Goal: Information Seeking & Learning: Learn about a topic

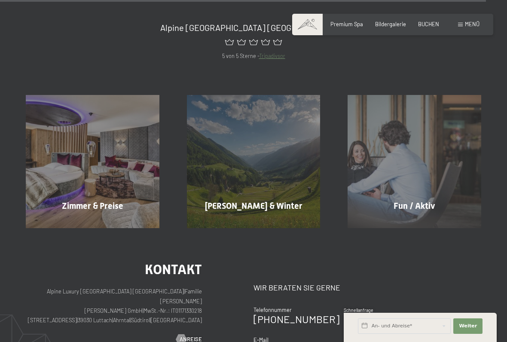
scroll to position [3462, 0]
click at [100, 99] on div "Zimmer & Preise Mehr erfahren" at bounding box center [92, 161] width 161 height 134
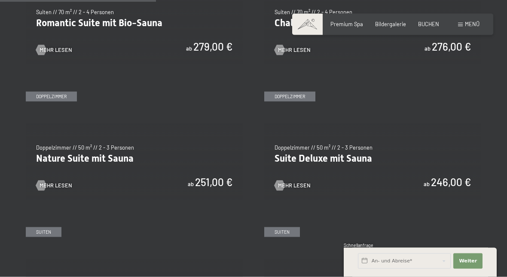
scroll to position [651, 0]
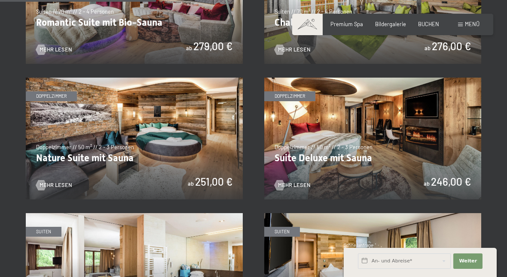
click at [372, 115] on img at bounding box center [372, 139] width 217 height 122
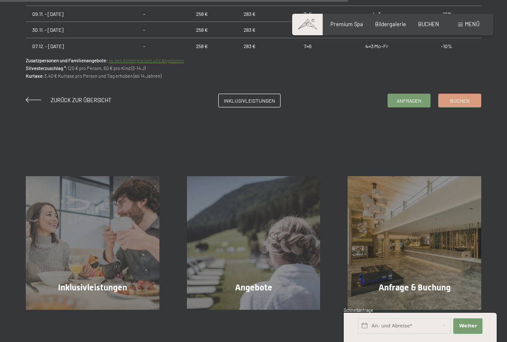
scroll to position [660, 0]
click at [250, 97] on span "Inklusivleistungen" at bounding box center [249, 100] width 51 height 7
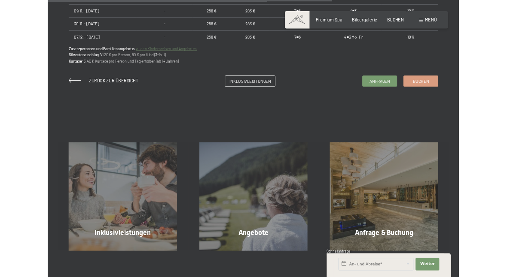
scroll to position [0, 0]
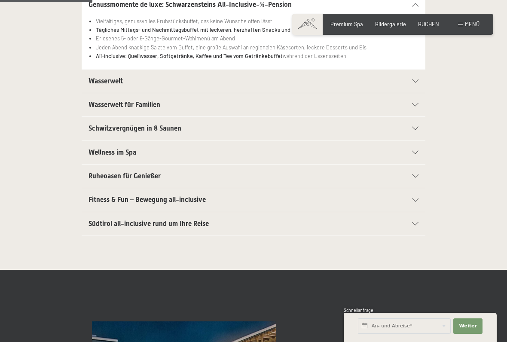
scroll to position [222, 0]
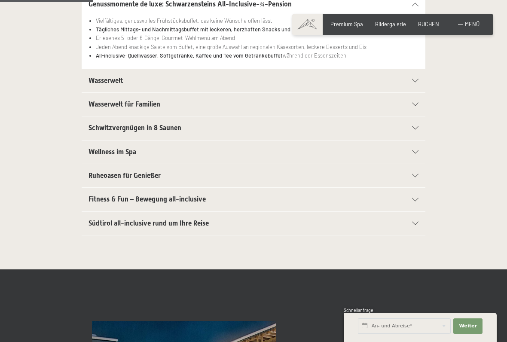
click at [414, 81] on div "Wasserwelt" at bounding box center [253, 80] width 330 height 23
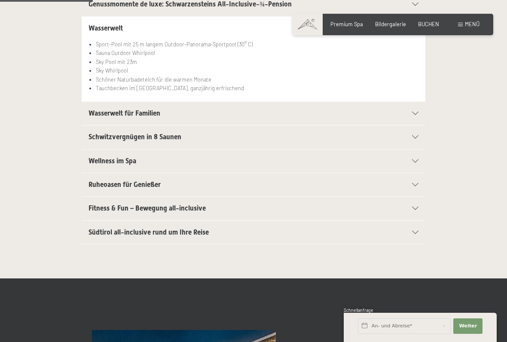
click at [414, 162] on div "Wellness im Spa" at bounding box center [253, 160] width 330 height 23
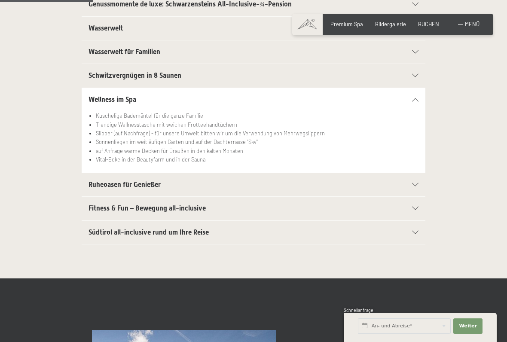
click at [414, 99] on icon at bounding box center [415, 99] width 6 height 3
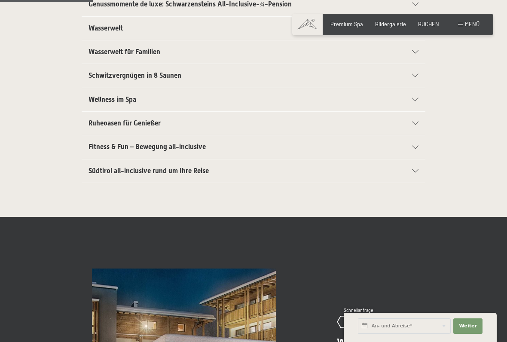
click at [416, 122] on icon at bounding box center [415, 123] width 6 height 3
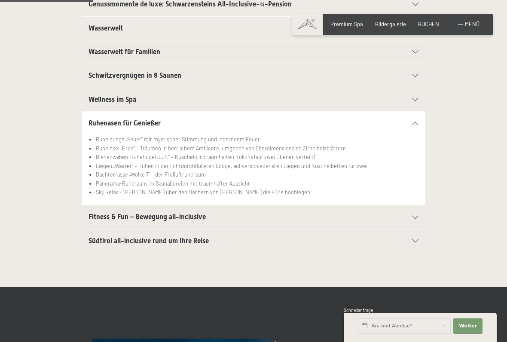
click at [418, 113] on div "Ruheoasen für Genießer" at bounding box center [253, 123] width 330 height 23
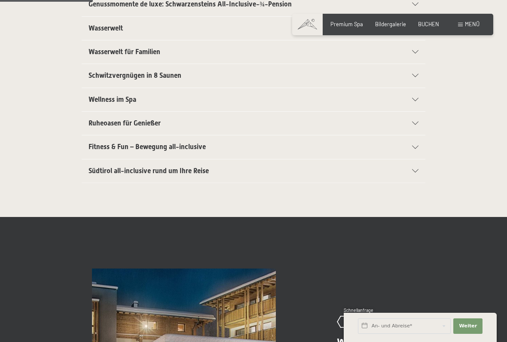
click at [412, 146] on icon at bounding box center [415, 147] width 6 height 3
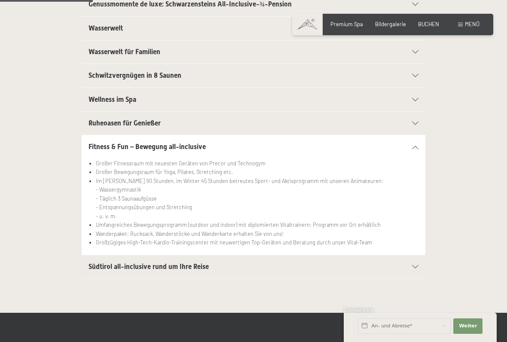
click at [414, 142] on div "Fitness & Fun – Bewegung all-inclusive" at bounding box center [253, 146] width 330 height 23
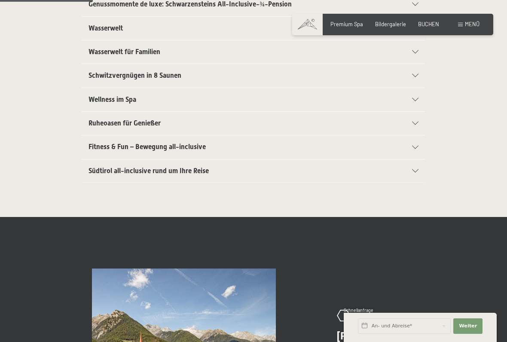
click at [415, 169] on icon at bounding box center [415, 170] width 6 height 3
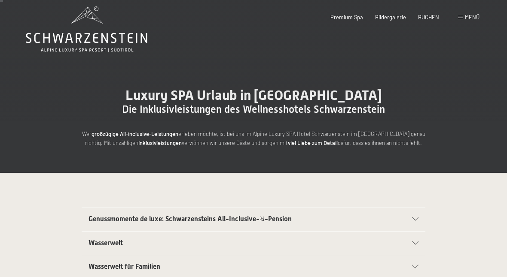
scroll to position [0, 0]
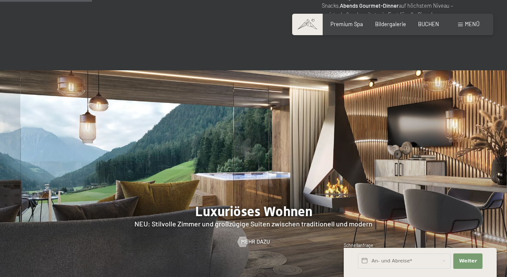
scroll to position [701, 0]
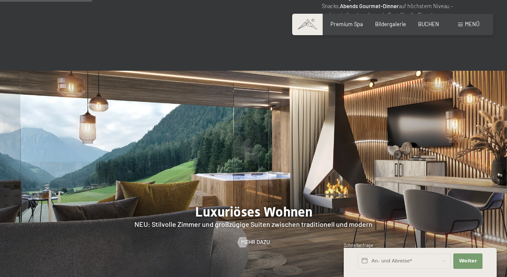
click at [248, 239] on span "Mehr dazu" at bounding box center [255, 243] width 29 height 8
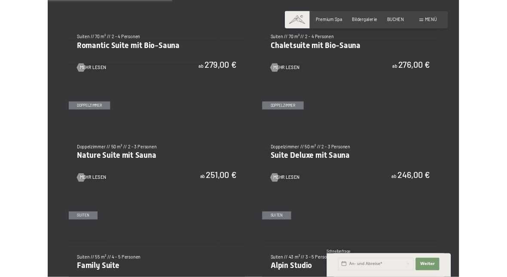
scroll to position [613, 0]
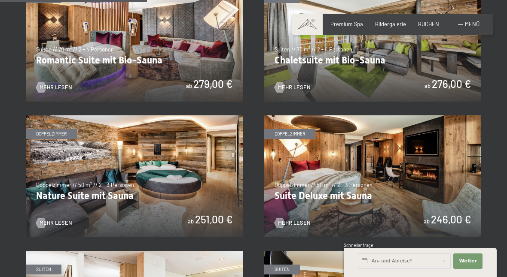
click at [306, 209] on img at bounding box center [372, 177] width 217 height 122
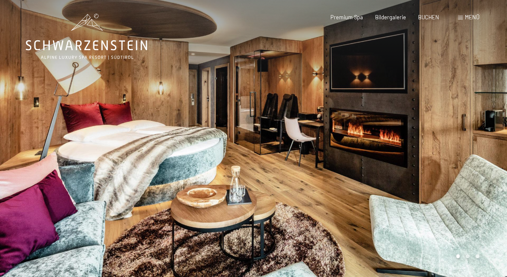
click at [459, 167] on div at bounding box center [379, 139] width 253 height 279
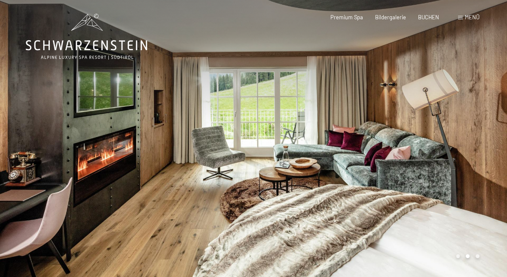
click at [468, 150] on div at bounding box center [379, 139] width 253 height 279
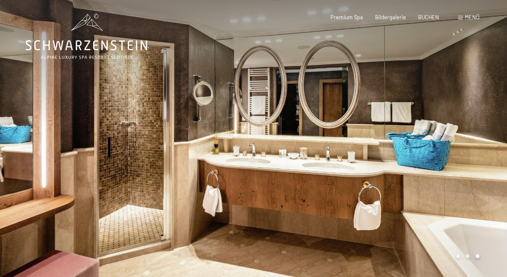
click at [488, 154] on div at bounding box center [379, 139] width 253 height 279
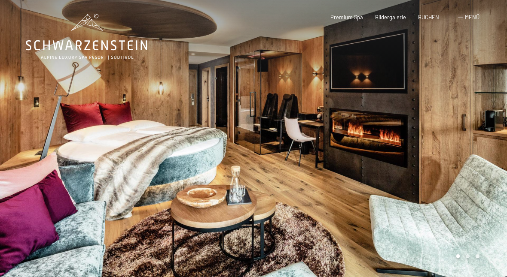
click at [276, 111] on div at bounding box center [379, 139] width 253 height 279
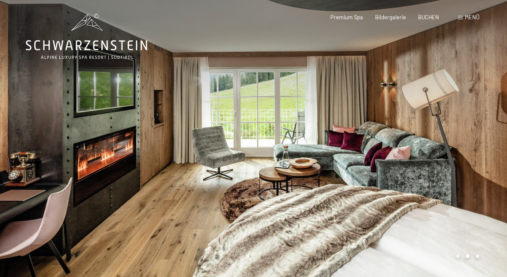
click at [461, 158] on div at bounding box center [379, 139] width 253 height 279
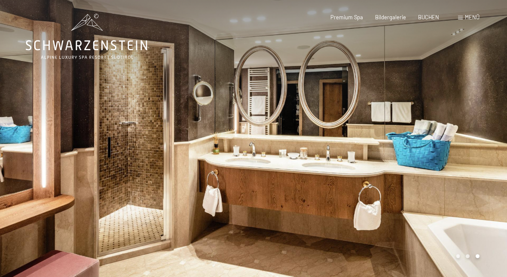
click at [468, 173] on div at bounding box center [379, 139] width 253 height 279
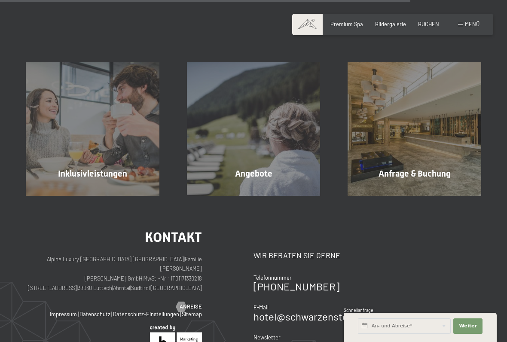
scroll to position [775, 0]
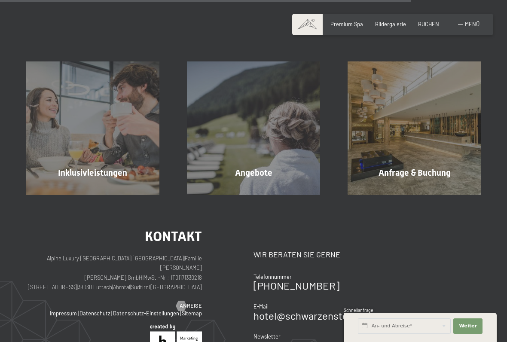
click at [116, 115] on div "Inklusivleistungen Mehr erfahren" at bounding box center [92, 128] width 161 height 134
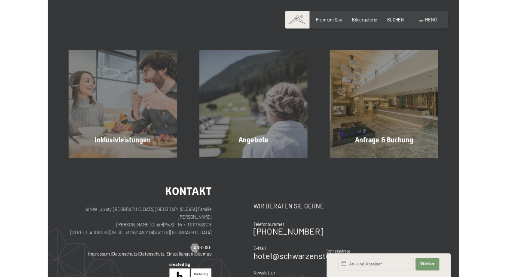
scroll to position [0, 0]
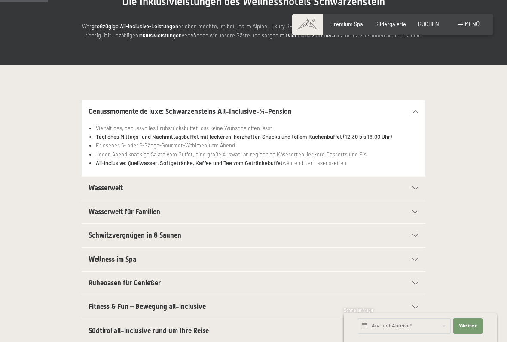
scroll to position [118, 0]
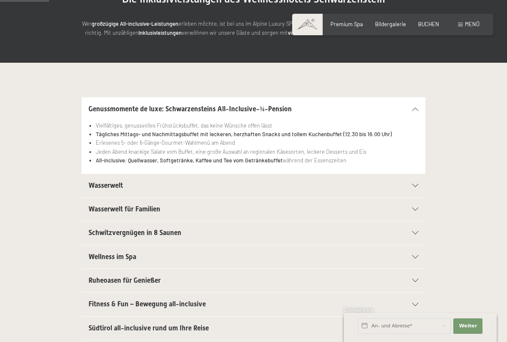
click at [416, 184] on icon at bounding box center [415, 185] width 6 height 3
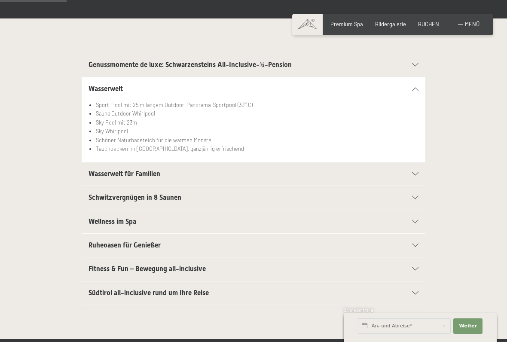
scroll to position [162, 0]
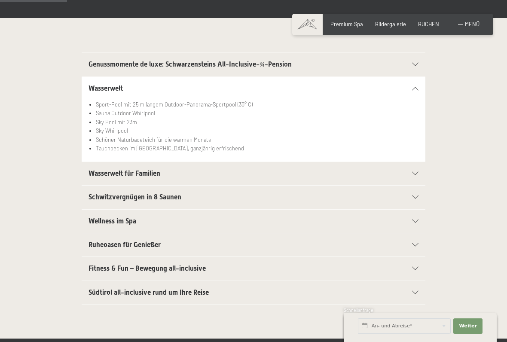
click at [414, 200] on div "Schwitzvergnügen in 8 Saunen" at bounding box center [253, 196] width 330 height 23
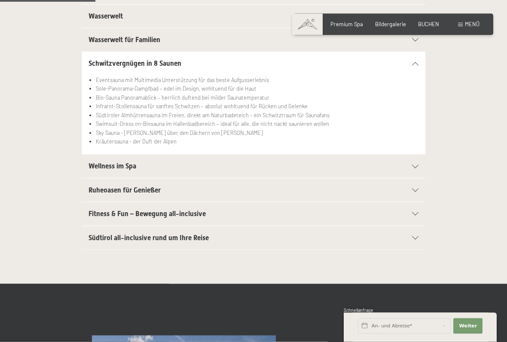
scroll to position [235, 0]
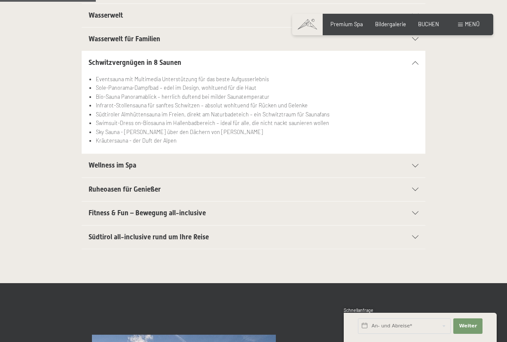
click at [416, 211] on icon at bounding box center [415, 212] width 6 height 3
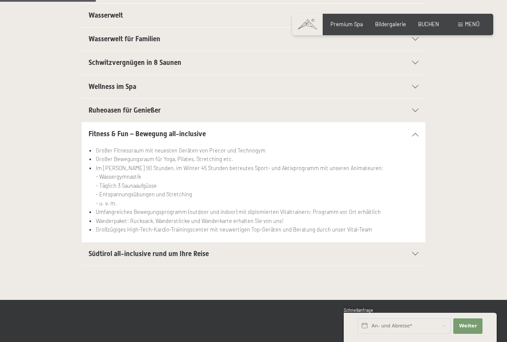
click at [454, 206] on div "Fitness & Fun – Bewegung all-inclusive Großer Fitnessraum mit neuesten Geräten …" at bounding box center [253, 182] width 455 height 120
click at [415, 113] on div "Ruheoasen für Genießer" at bounding box center [253, 110] width 330 height 23
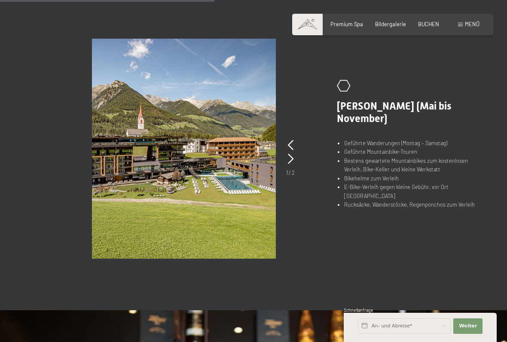
scroll to position [523, 0]
click at [300, 143] on picture at bounding box center [206, 148] width 228 height 220
click at [253, 164] on img at bounding box center [184, 148] width 184 height 220
click at [292, 157] on icon at bounding box center [291, 158] width 6 height 10
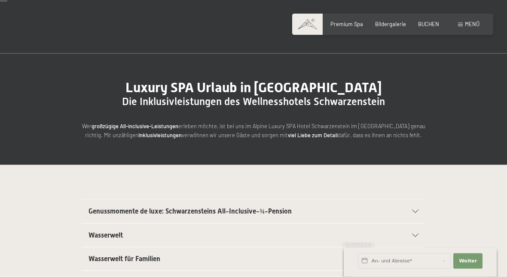
scroll to position [0, 0]
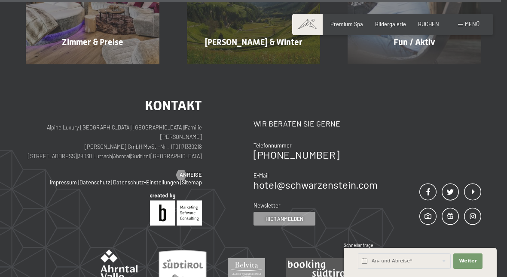
scroll to position [3569, 0]
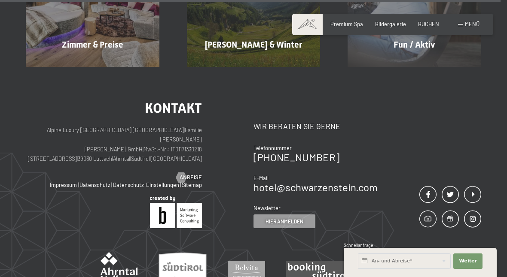
click at [181, 173] on div at bounding box center [181, 178] width 6 height 10
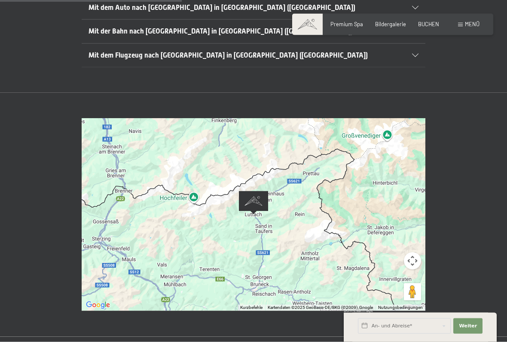
scroll to position [244, 0]
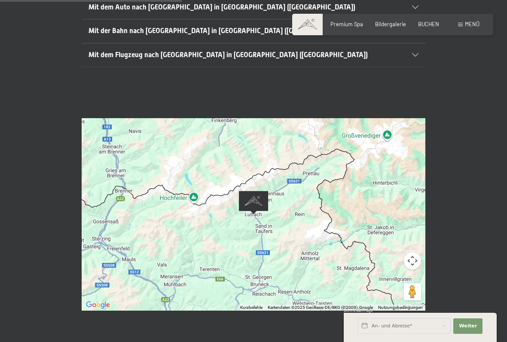
click at [320, 199] on div at bounding box center [254, 214] width 344 height 192
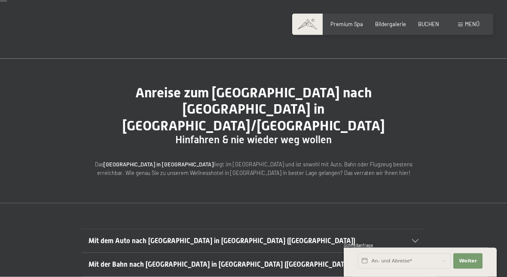
scroll to position [0, 0]
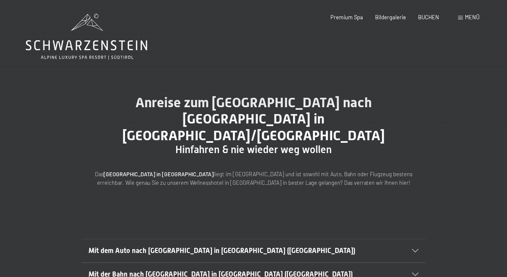
click at [410, 240] on div "Mit dem Auto nach Luttach in Südtirol (Italien)" at bounding box center [253, 251] width 330 height 23
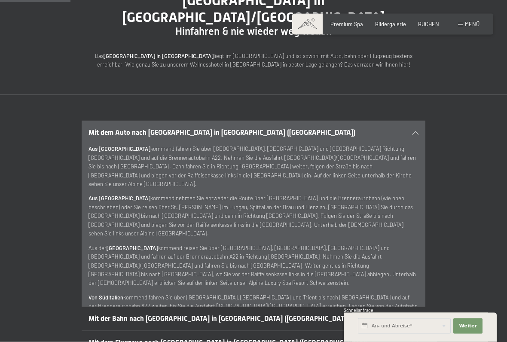
scroll to position [124, 0]
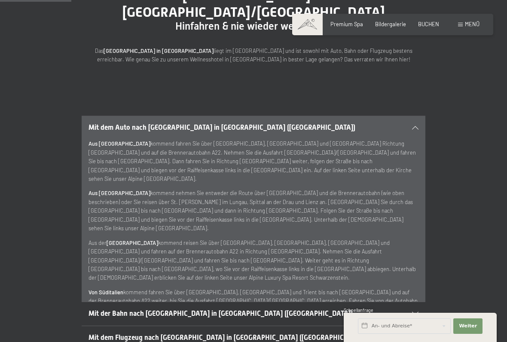
click at [412, 116] on div "Mit dem Auto nach Luttach in Südtirol (Italien)" at bounding box center [253, 127] width 330 height 23
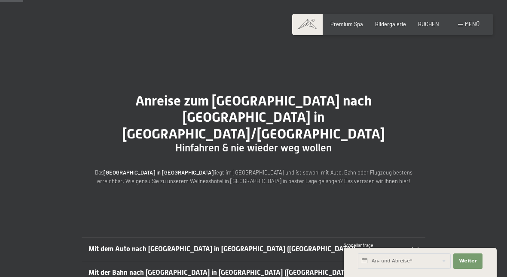
scroll to position [0, 0]
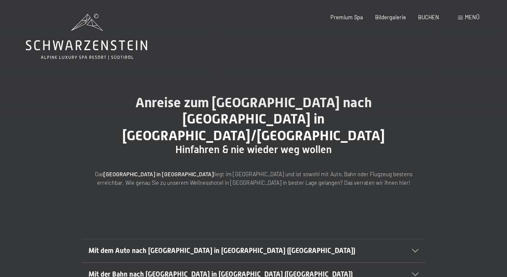
click at [343, 20] on div "Premium Spa Bildergalerie BUCHEN" at bounding box center [378, 18] width 145 height 8
click at [395, 19] on span "Bildergalerie" at bounding box center [390, 17] width 31 height 7
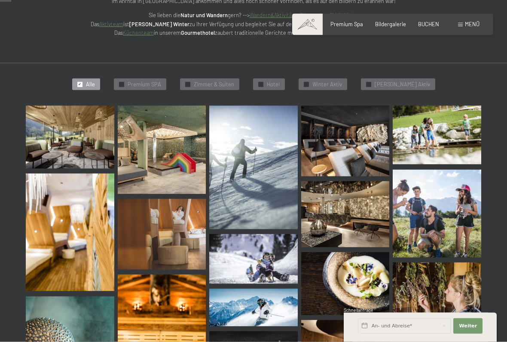
scroll to position [159, 0]
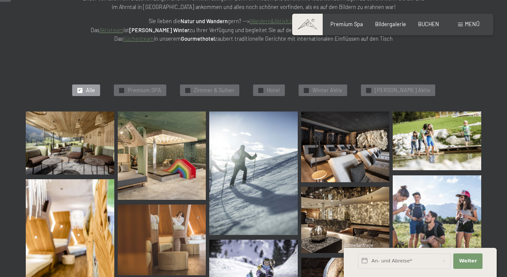
click at [152, 87] on span "Premium SPA" at bounding box center [144, 91] width 33 height 8
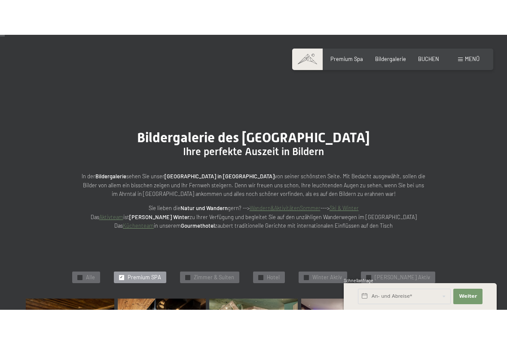
scroll to position [31, 0]
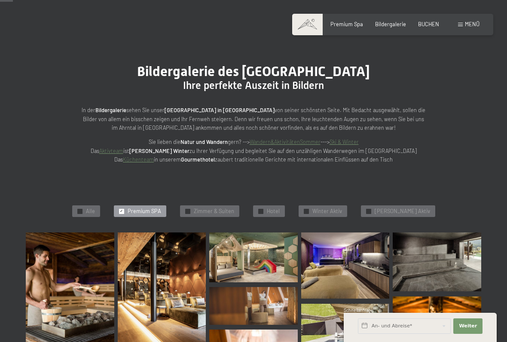
click at [217, 212] on span "Zimmer & Suiten" at bounding box center [214, 211] width 40 height 8
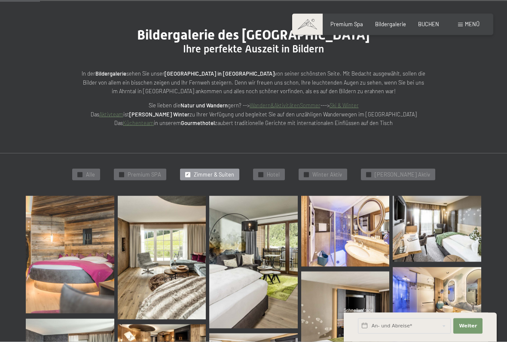
scroll to position [68, 0]
click at [280, 175] on span "Hotel" at bounding box center [273, 174] width 13 height 8
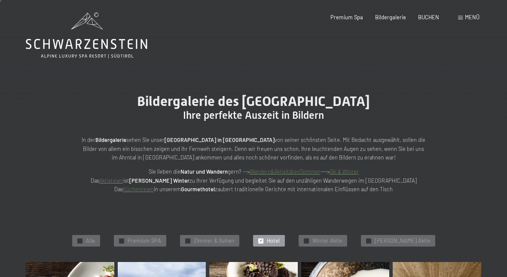
scroll to position [0, 0]
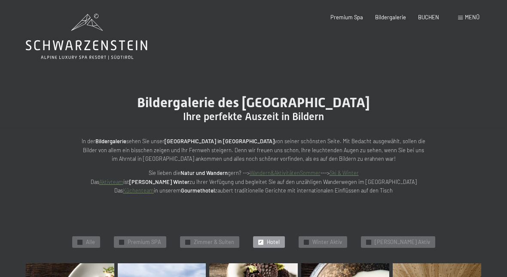
click at [336, 243] on span "Winter Aktiv" at bounding box center [327, 243] width 30 height 8
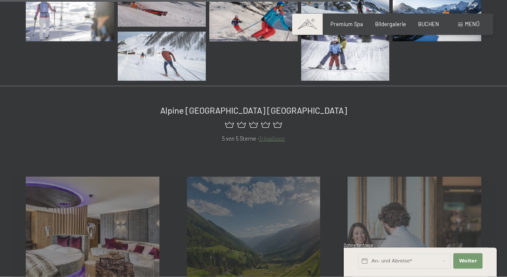
scroll to position [813, 0]
click at [273, 138] on link "Tripadivsor" at bounding box center [272, 138] width 26 height 7
